Goal: Understand process/instructions: Learn how to perform a task or action

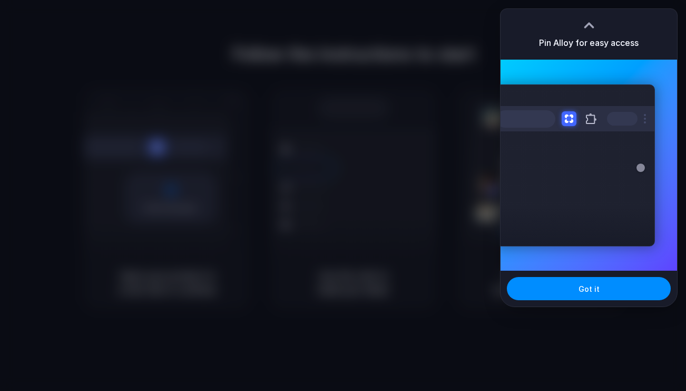
click at [550, 36] on div "Pin Alloy for easy access" at bounding box center [589, 34] width 177 height 51
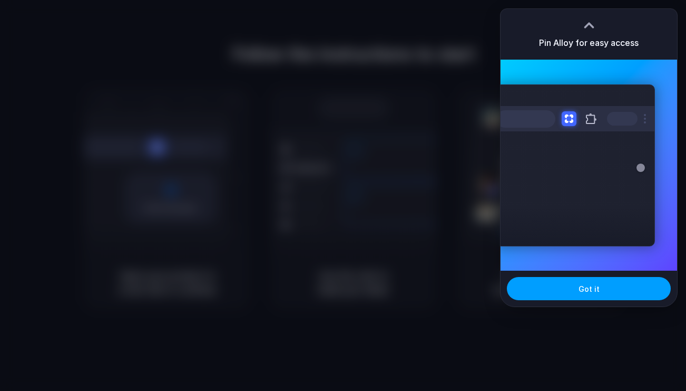
click at [556, 284] on button "Got it" at bounding box center [589, 288] width 164 height 23
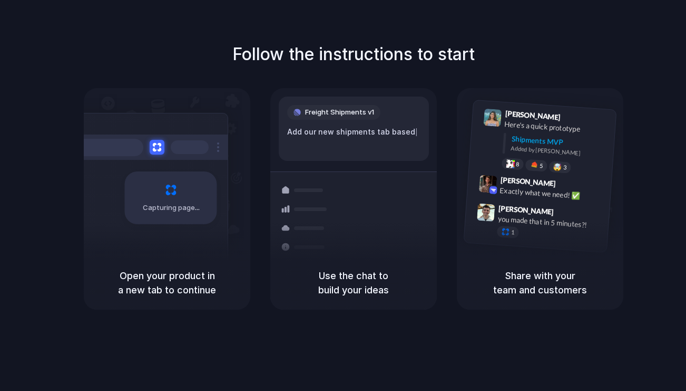
drag, startPoint x: 511, startPoint y: 31, endPoint x: 516, endPoint y: 20, distance: 12.0
click at [511, 31] on div "Follow the instructions to start Capturing page Open your product in a new tab …" at bounding box center [353, 206] width 707 height 412
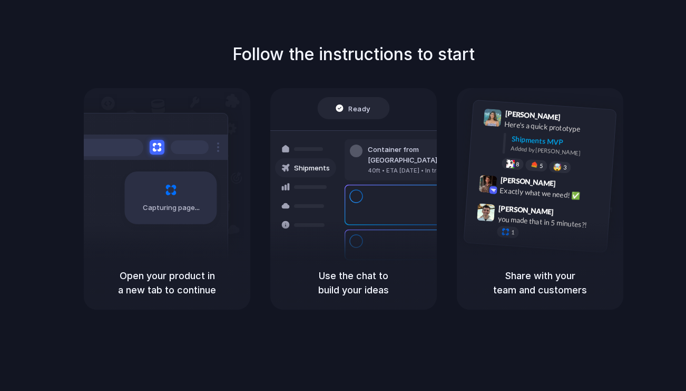
click at [548, 46] on div "Follow the instructions to start Capturing page Open your product in a new tab …" at bounding box center [354, 176] width 686 height 268
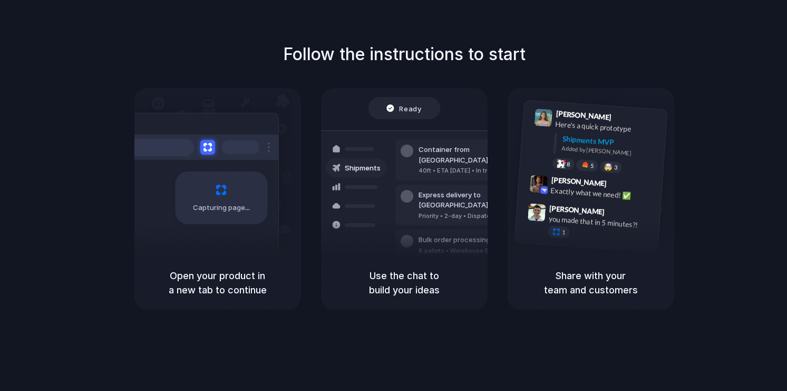
click at [433, 316] on div "Follow the instructions to start Capturing page Open your product in a new tab …" at bounding box center [404, 206] width 808 height 412
